Goal: Task Accomplishment & Management: Use online tool/utility

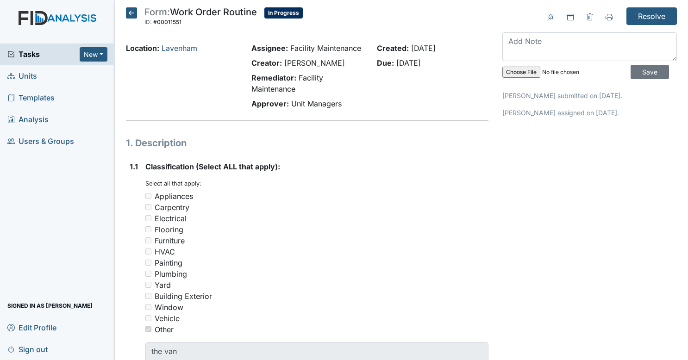
click at [51, 48] on div "Tasks New Form Inspection Document Bundle" at bounding box center [57, 55] width 115 height 22
click at [70, 50] on span "Tasks" at bounding box center [43, 54] width 72 height 11
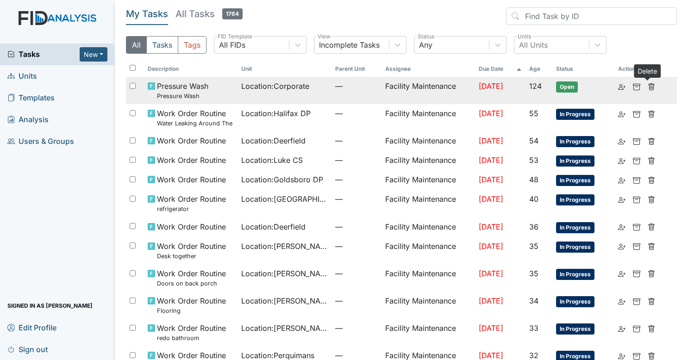
click at [648, 85] on icon at bounding box center [651, 86] width 7 height 7
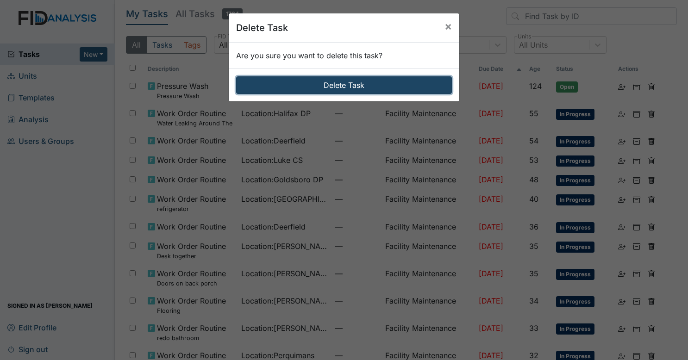
click at [365, 88] on button "Delete Task" at bounding box center [344, 85] width 216 height 18
